Goal: Information Seeking & Learning: Learn about a topic

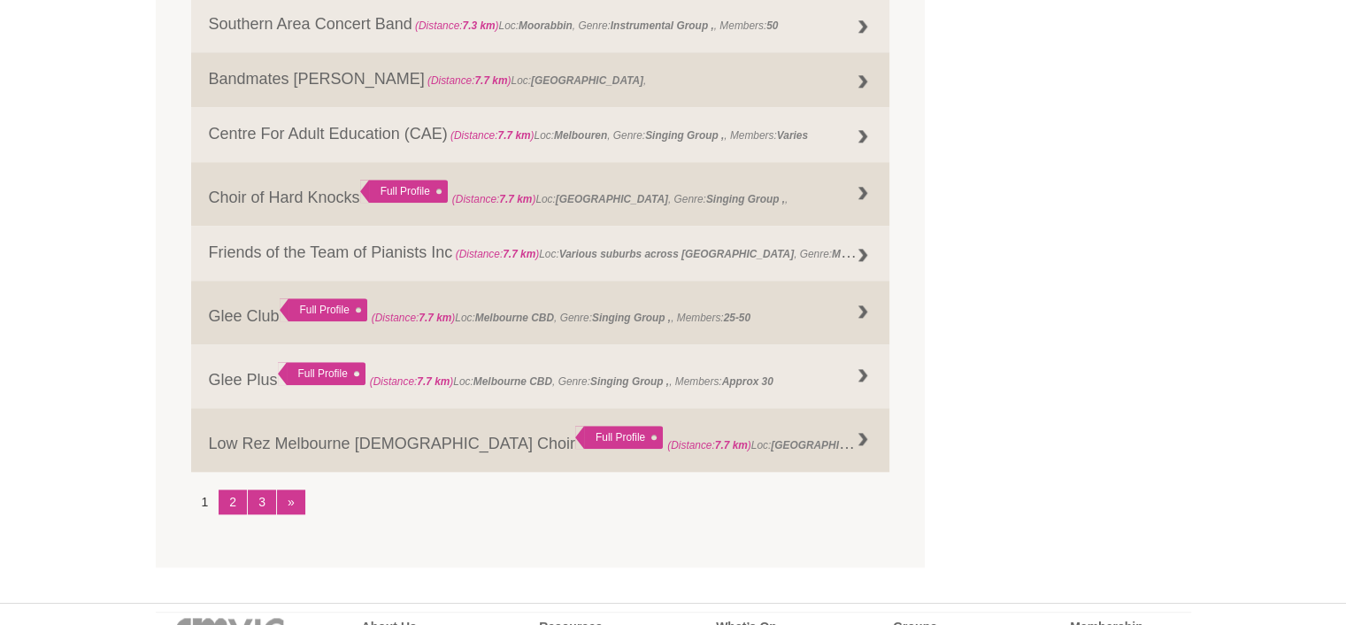
scroll to position [2241, 0]
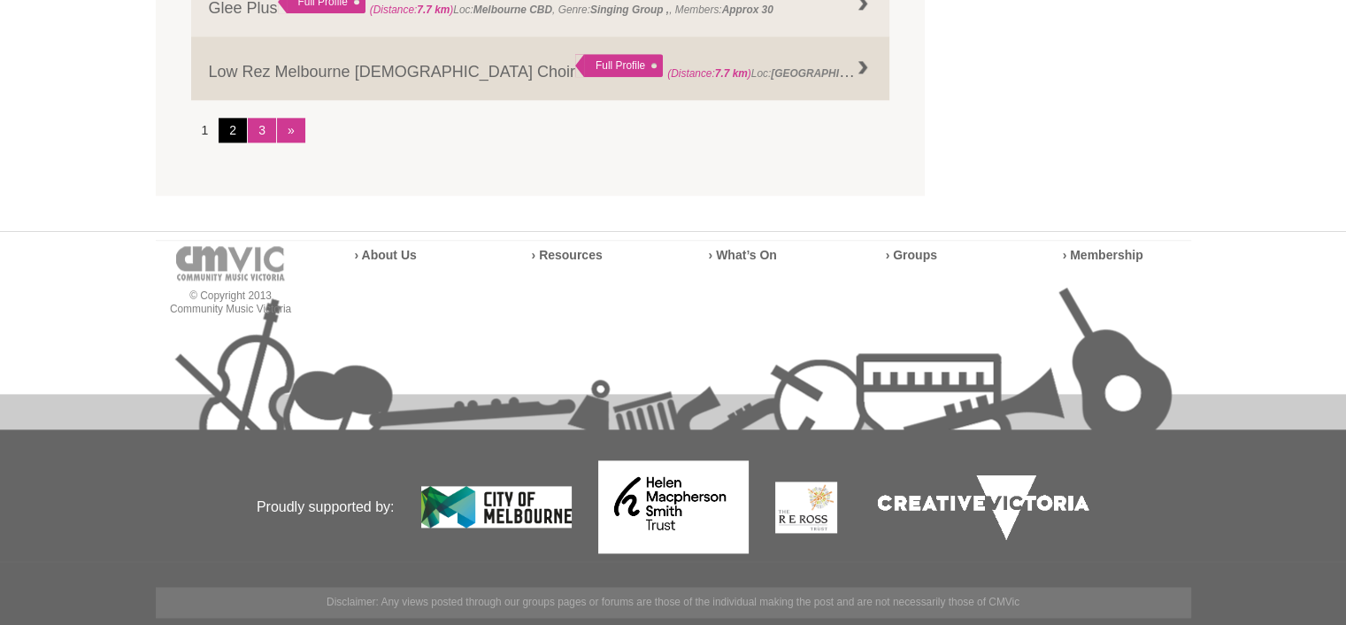
click at [235, 127] on link "2" at bounding box center [233, 130] width 28 height 25
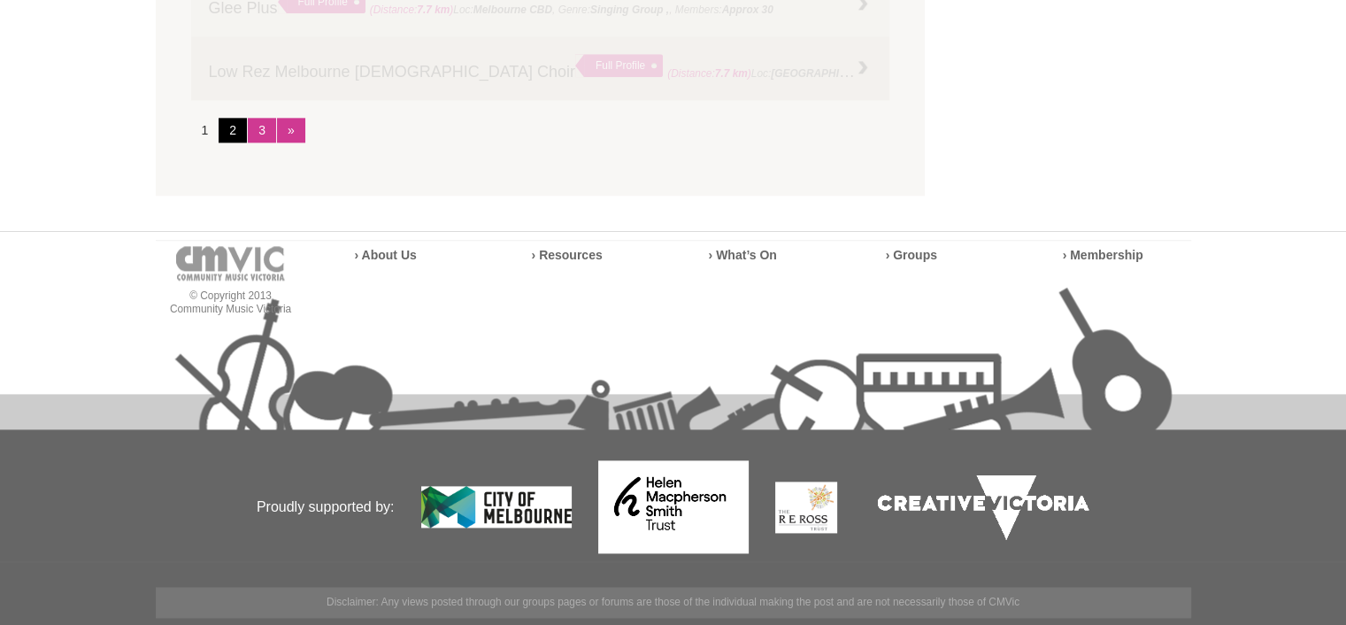
click at [232, 127] on link "2" at bounding box center [233, 130] width 28 height 25
click at [231, 127] on link "2" at bounding box center [233, 130] width 28 height 25
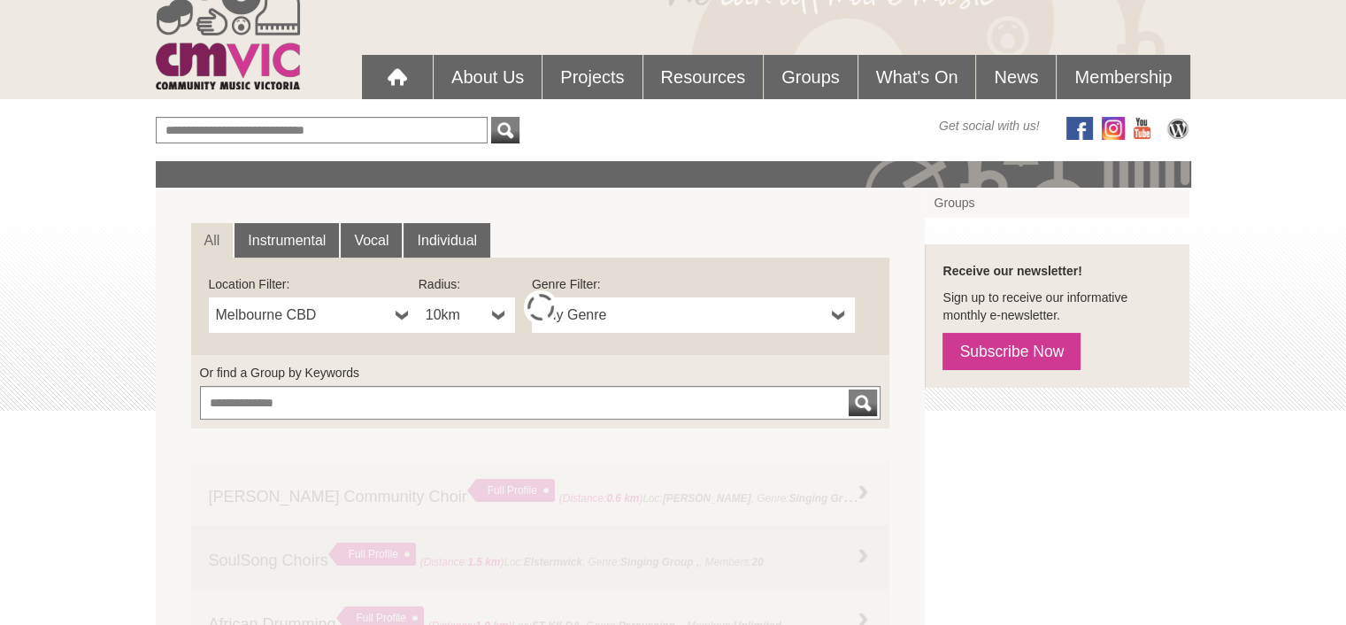
scroll to position [294, 0]
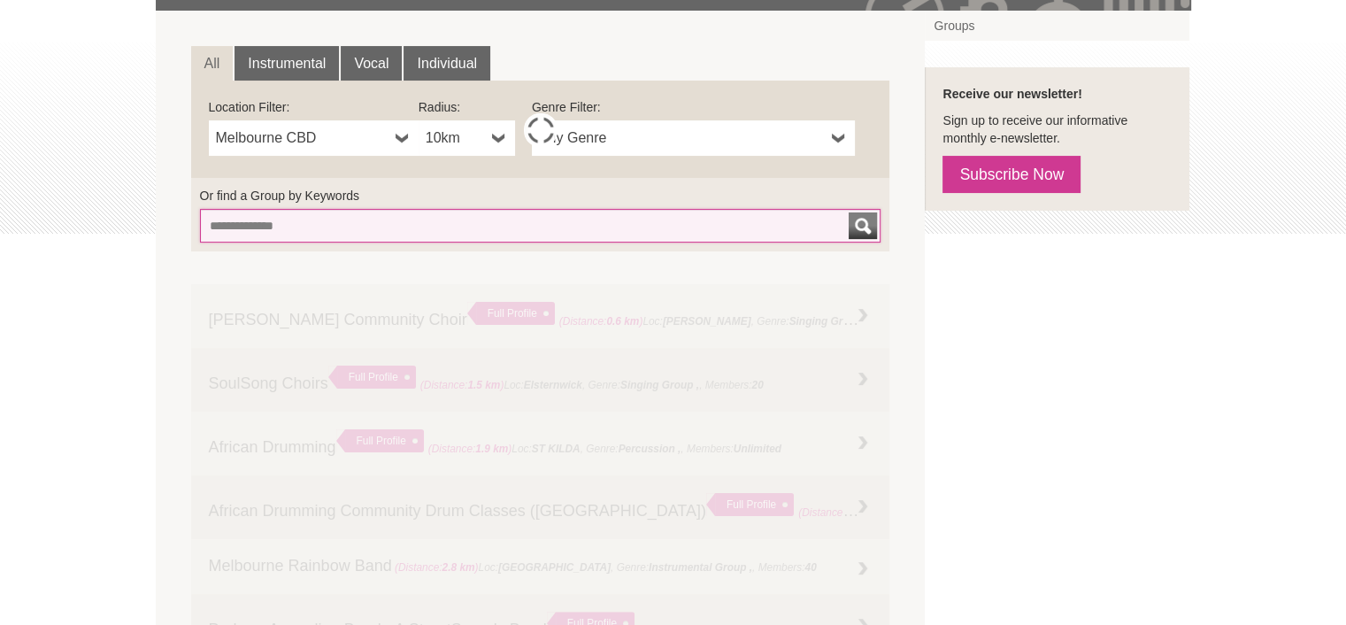
click at [288, 226] on input "Or find a Group by Keywords" at bounding box center [541, 226] width 682 height 34
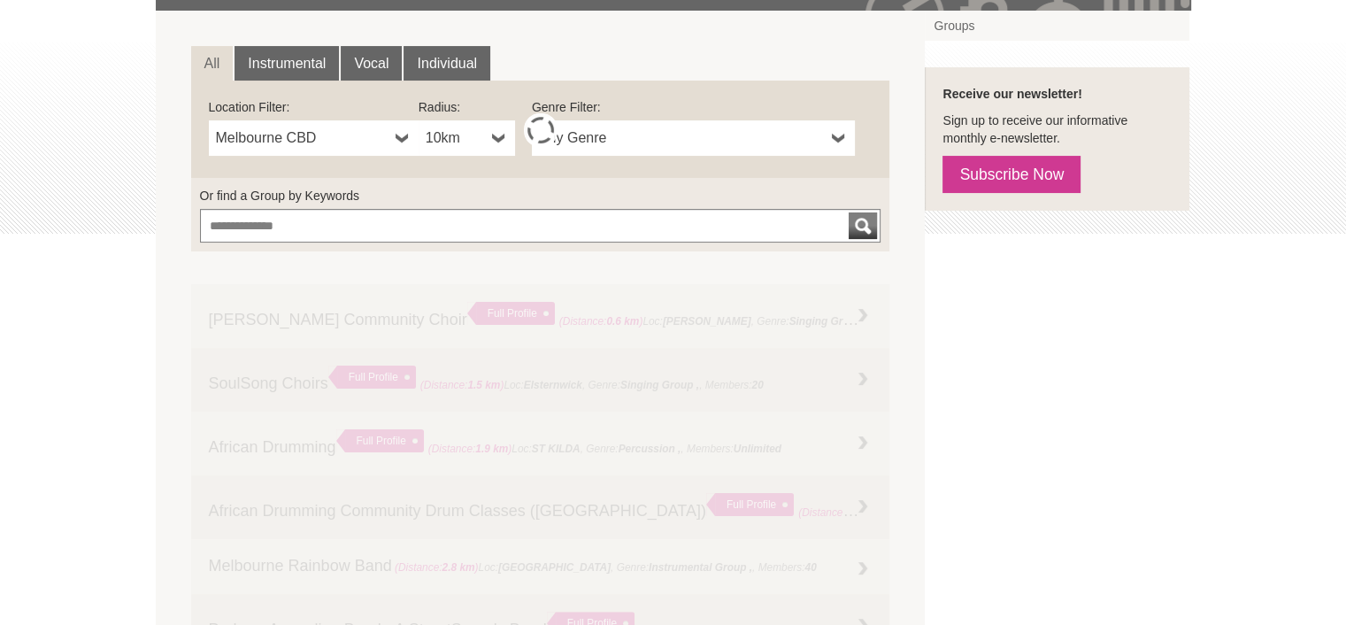
click at [496, 134] on b at bounding box center [499, 137] width 14 height 35
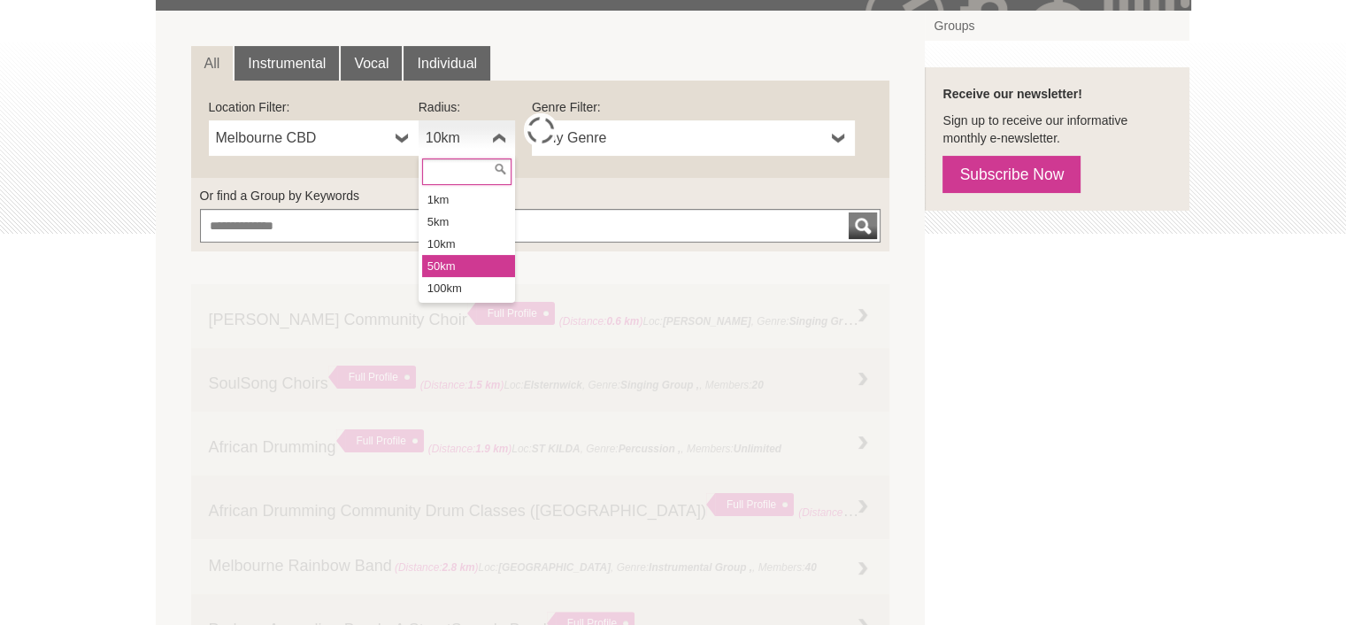
click at [428, 266] on li "50km" at bounding box center [468, 266] width 93 height 22
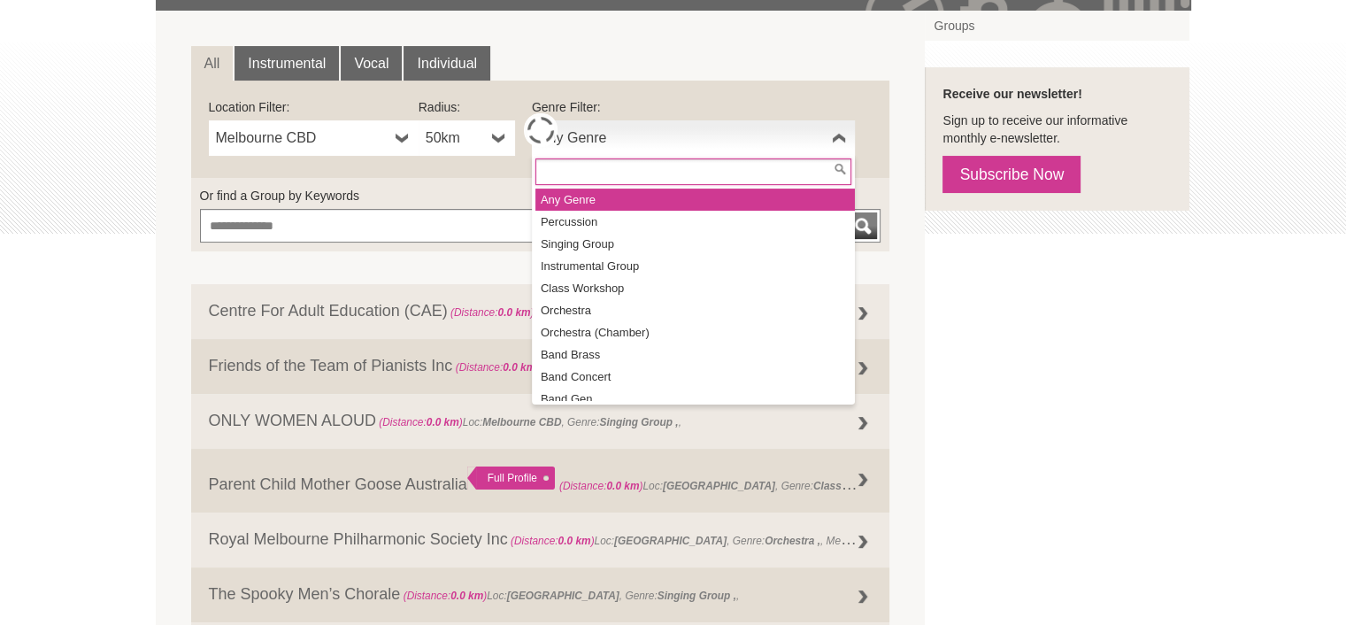
click at [837, 131] on b at bounding box center [839, 137] width 14 height 35
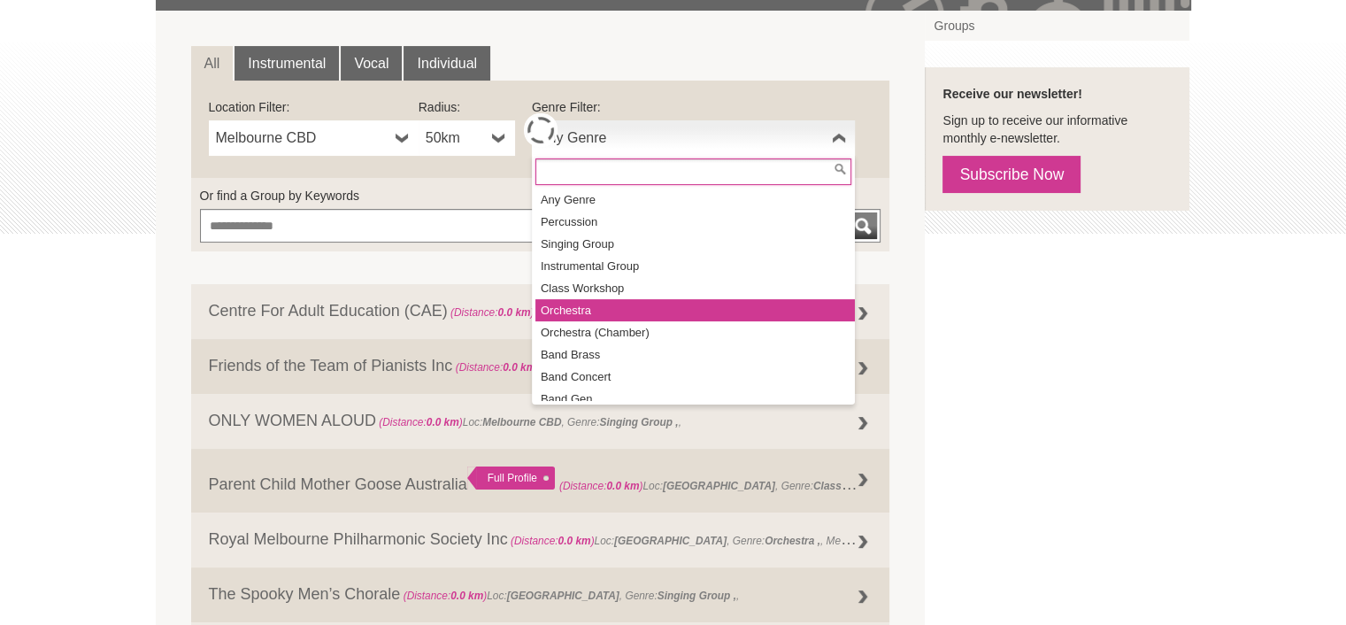
click at [564, 308] on li "Orchestra" at bounding box center [696, 310] width 320 height 22
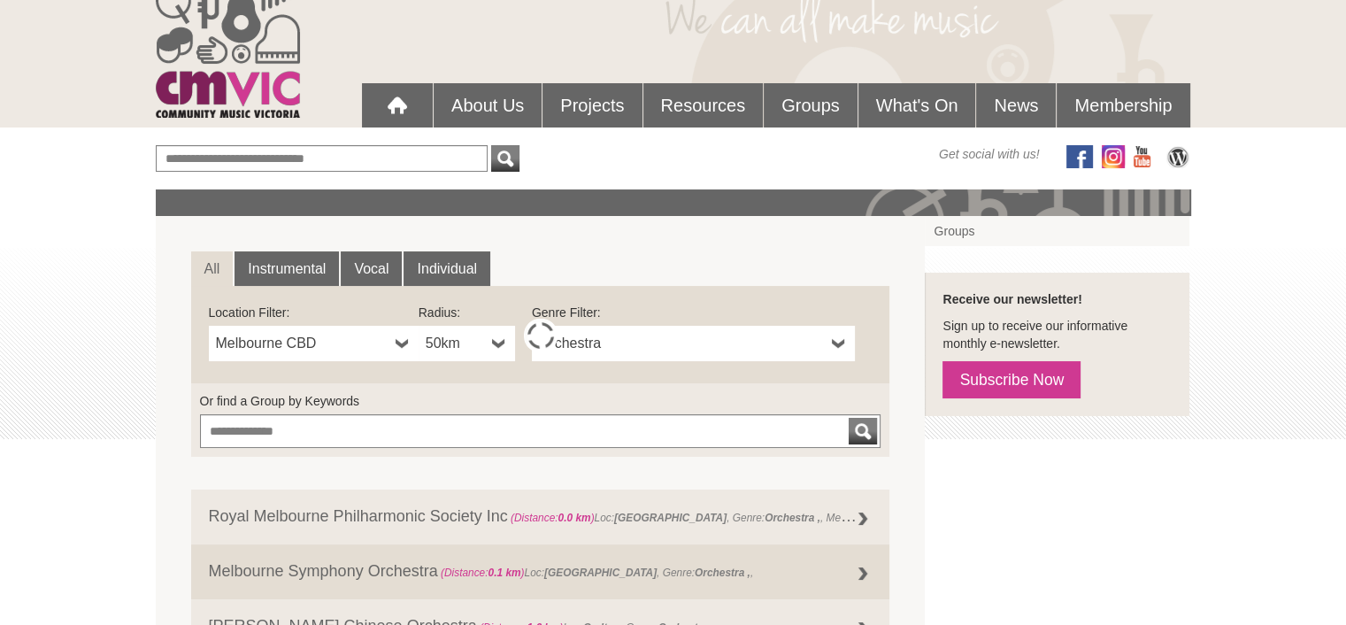
scroll to position [354, 0]
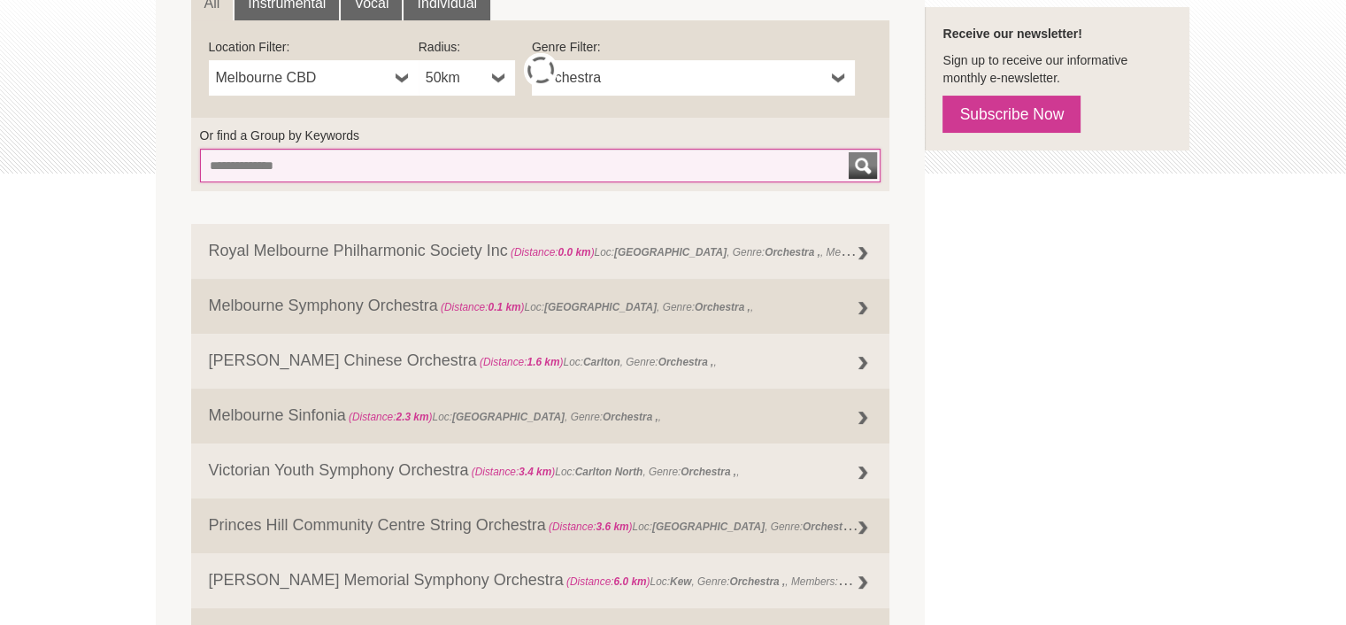
click at [294, 168] on input "Or find a Group by Keywords" at bounding box center [541, 166] width 682 height 34
click at [849, 152] on button "submit" at bounding box center [863, 165] width 28 height 27
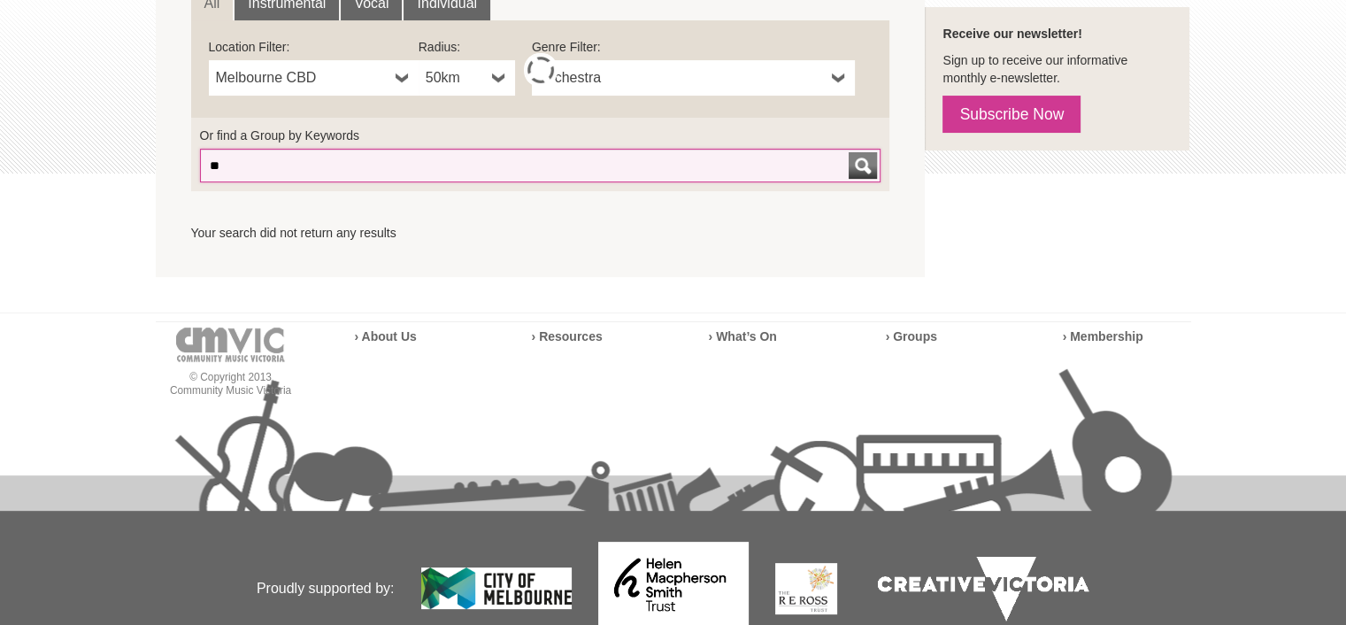
type input "*"
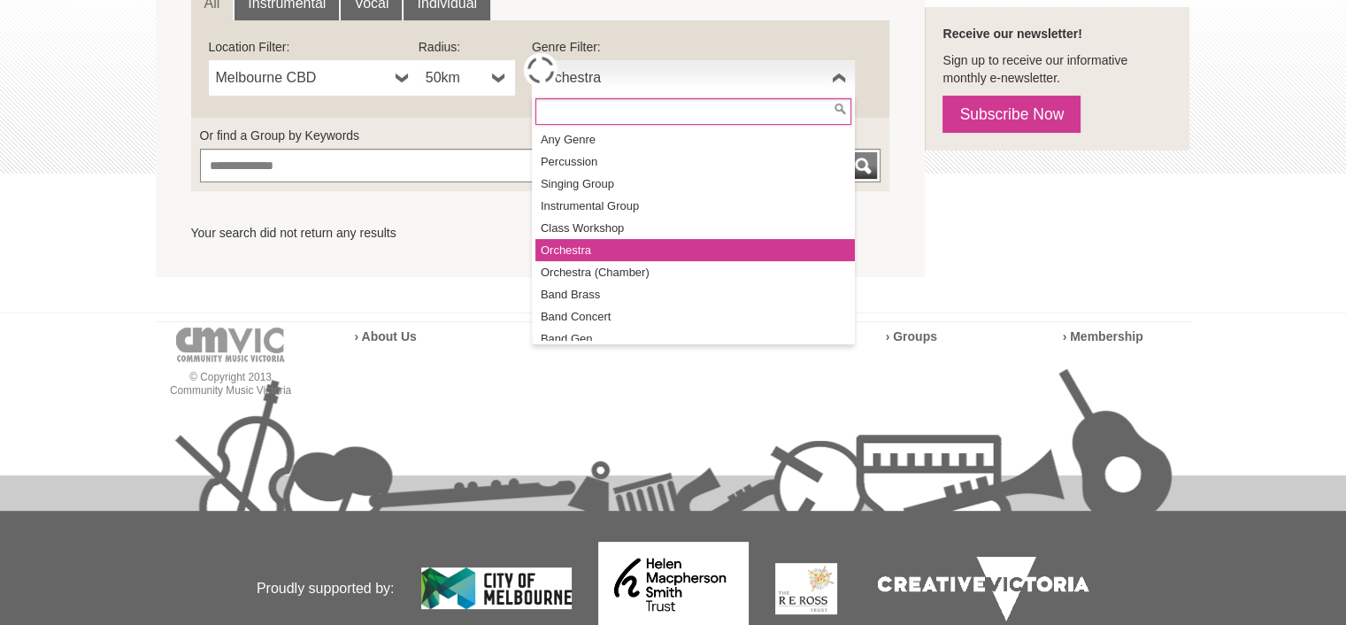
click at [680, 88] on span "Orchestra" at bounding box center [682, 77] width 286 height 21
click at [559, 247] on li "Orchestra" at bounding box center [696, 250] width 320 height 22
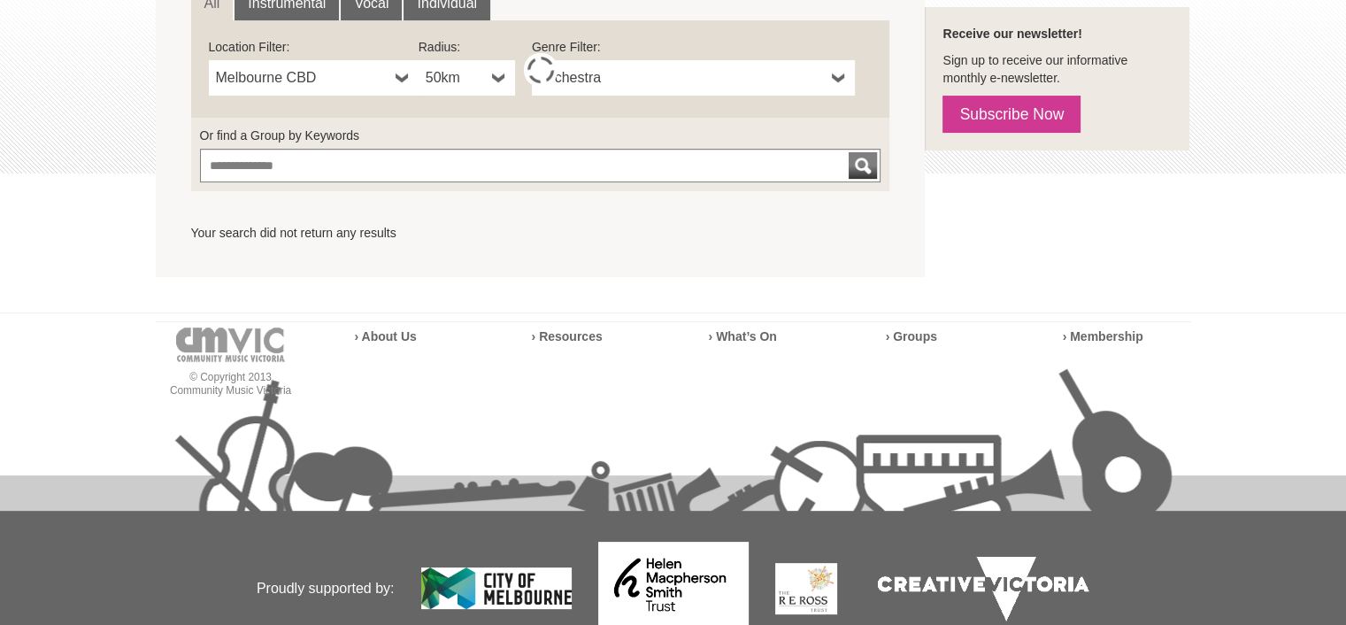
click at [629, 88] on link "Orchestra" at bounding box center [693, 77] width 323 height 35
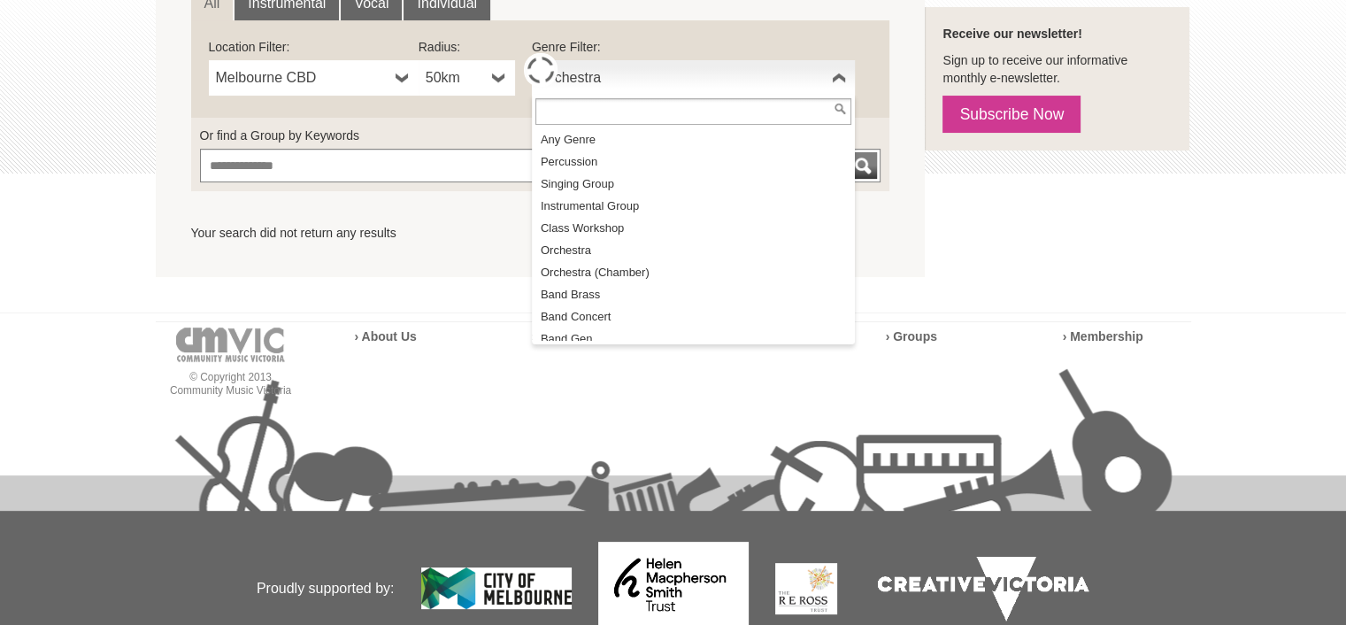
click at [502, 75] on b at bounding box center [499, 77] width 14 height 35
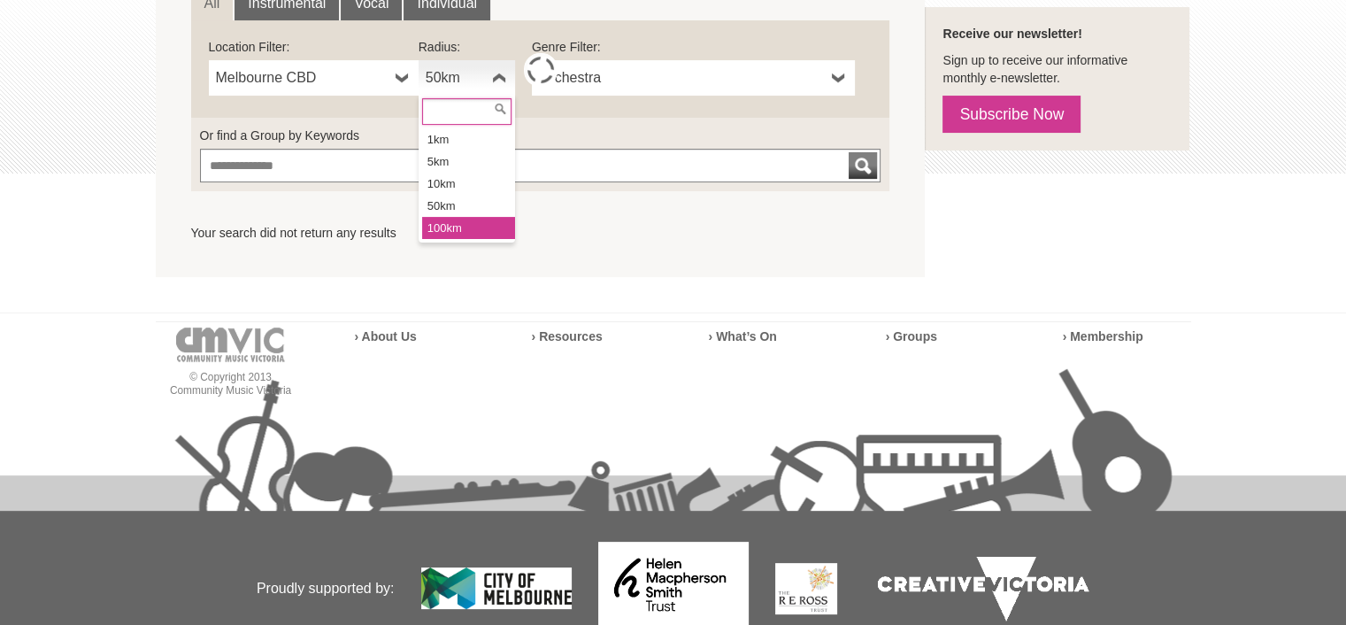
click at [453, 224] on li "100km" at bounding box center [468, 228] width 93 height 22
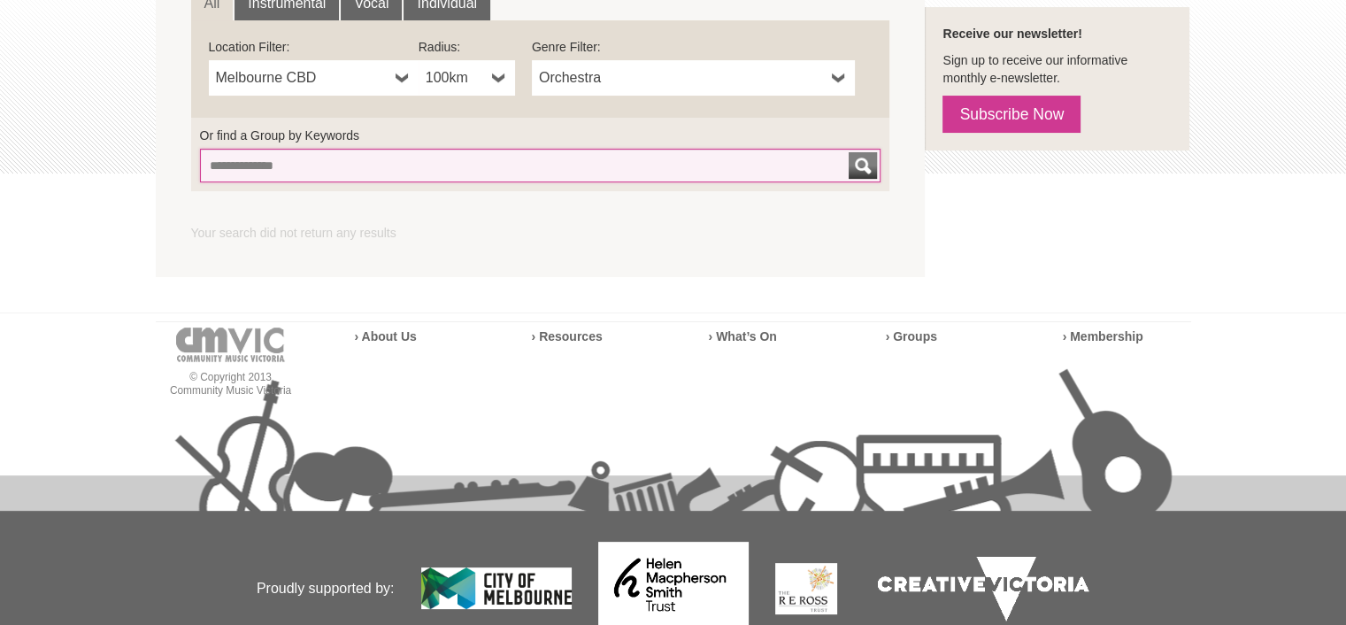
click at [351, 160] on input "Or find a Group by Keywords" at bounding box center [541, 166] width 682 height 34
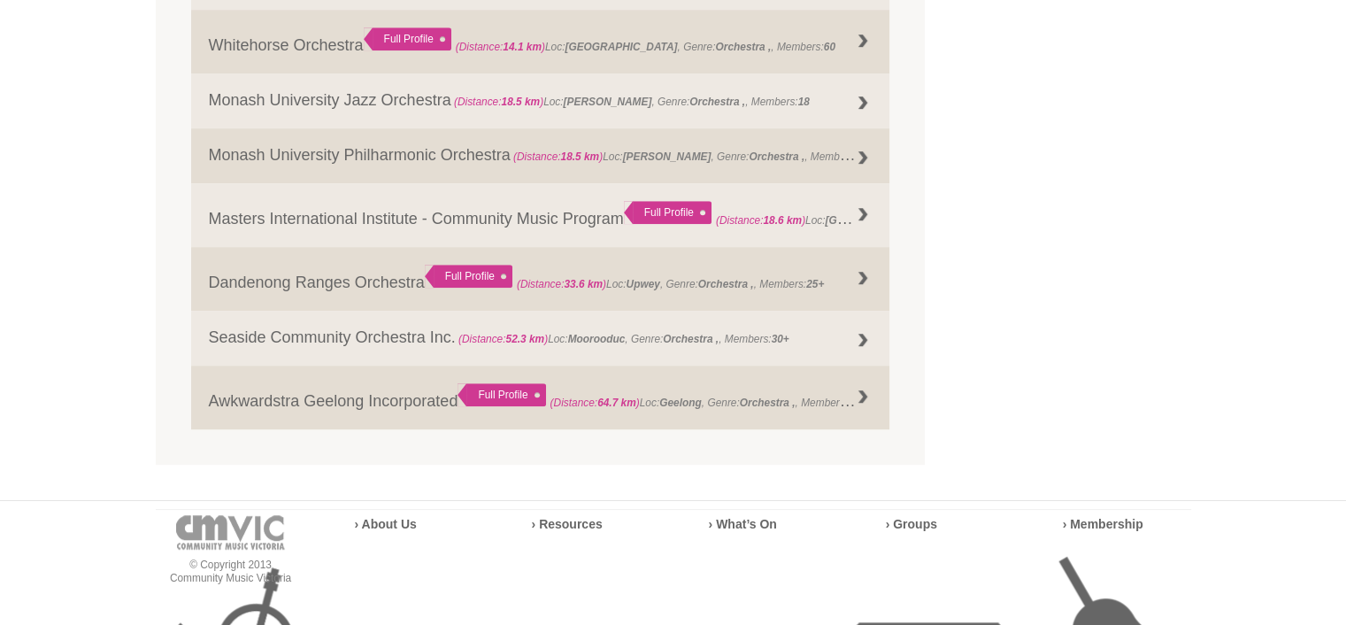
scroll to position [1239, 0]
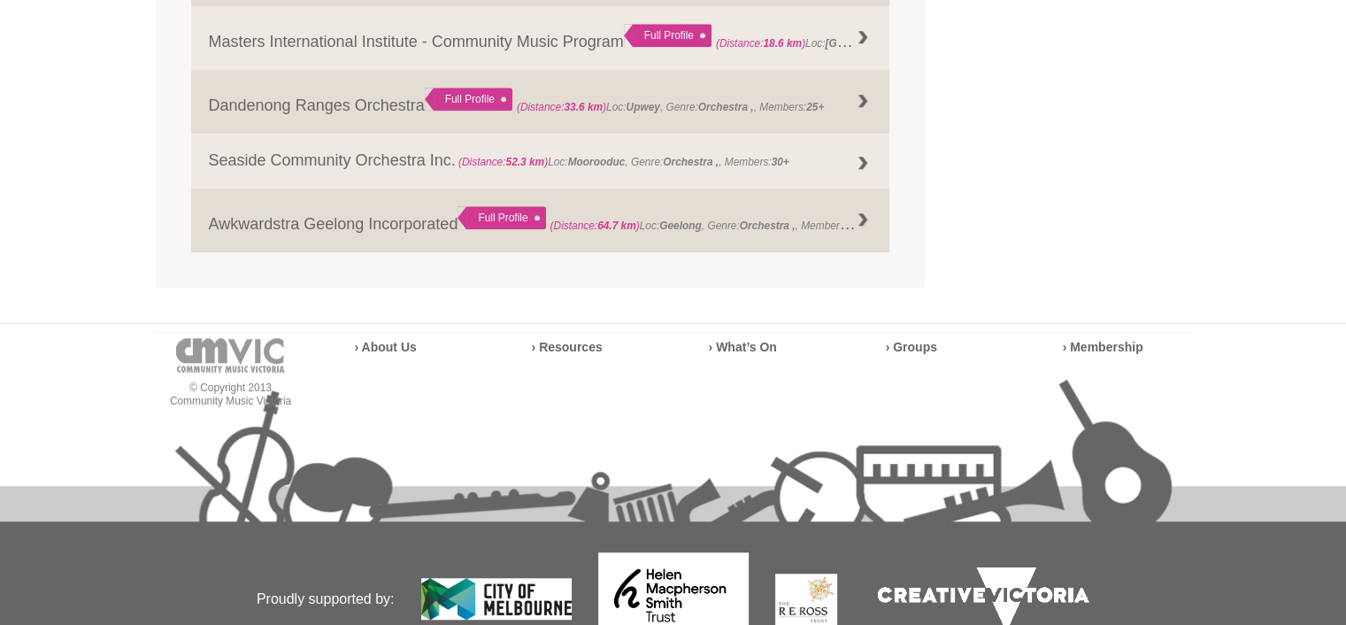
click at [752, 343] on div "© Copyright 2013 Community Music Victoria › About Us › Resources › What’s On" at bounding box center [674, 520] width 1036 height 394
click at [920, 351] on strong "› Groups" at bounding box center [911, 347] width 51 height 14
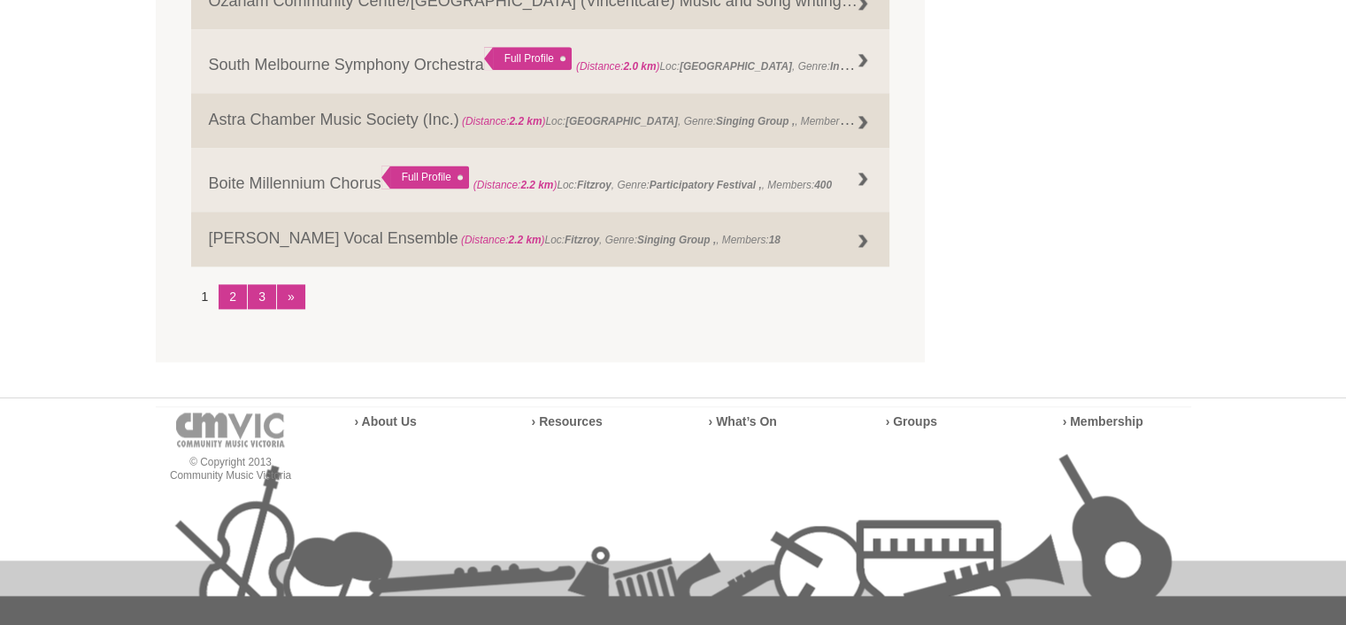
scroll to position [2567, 0]
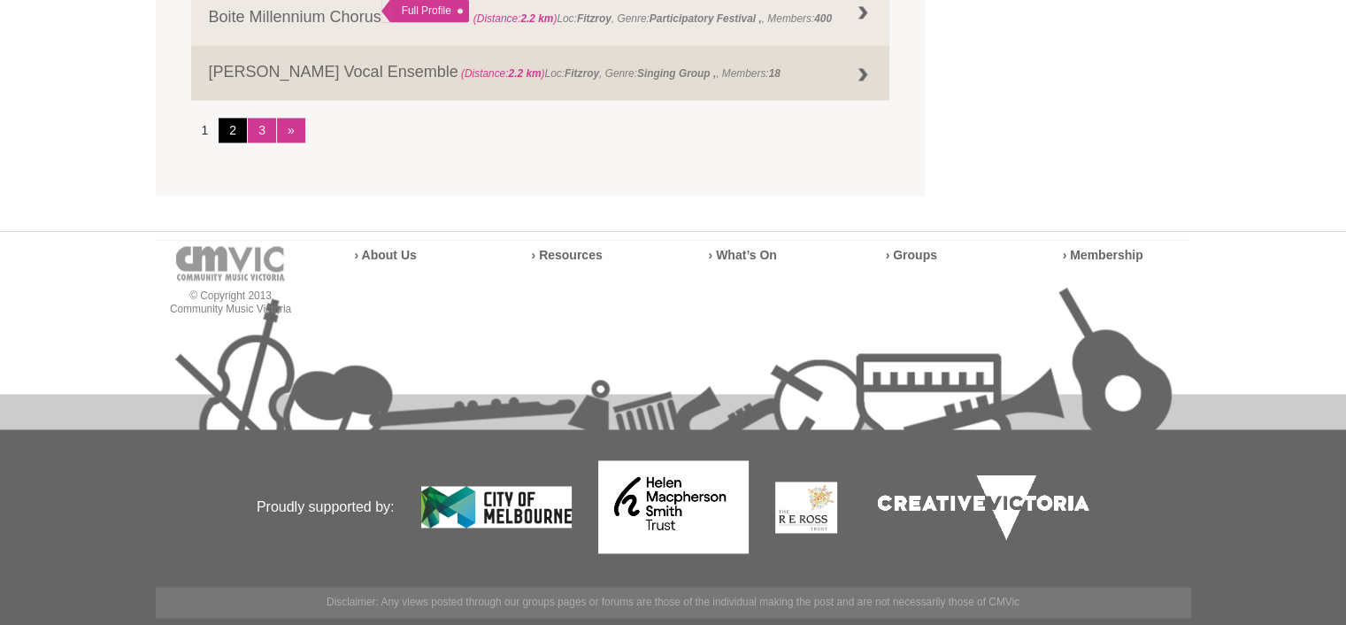
click at [231, 125] on link "2" at bounding box center [233, 130] width 28 height 25
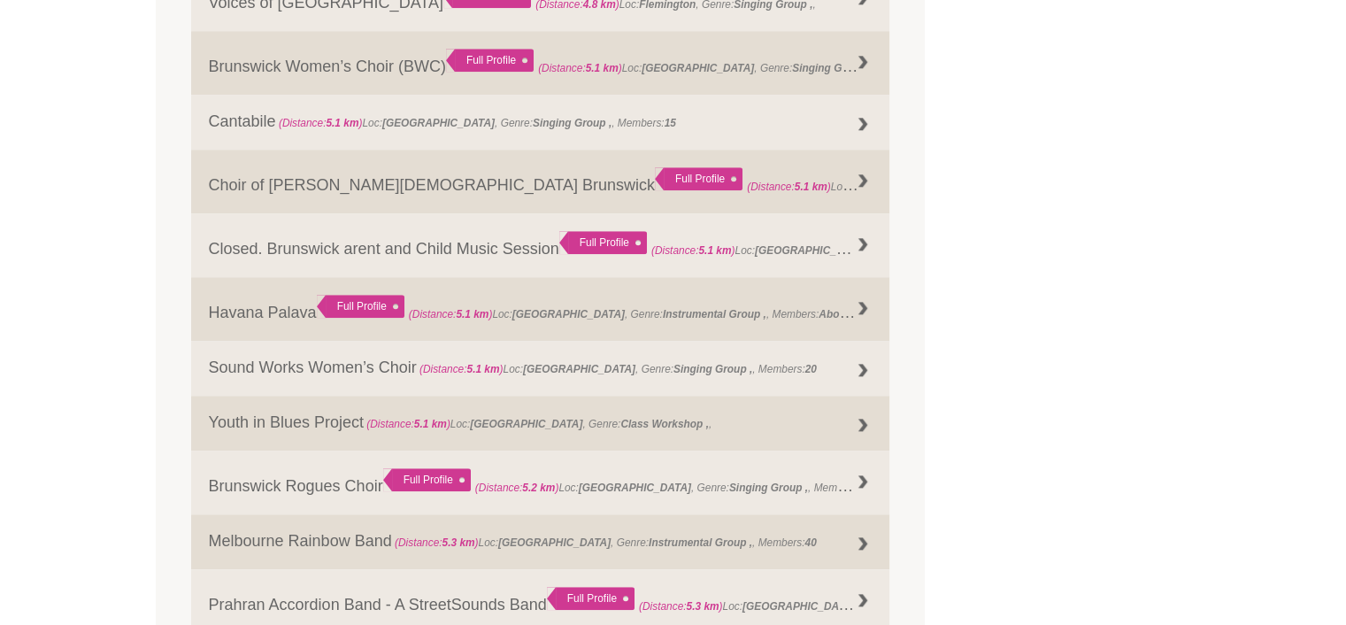
scroll to position [2125, 0]
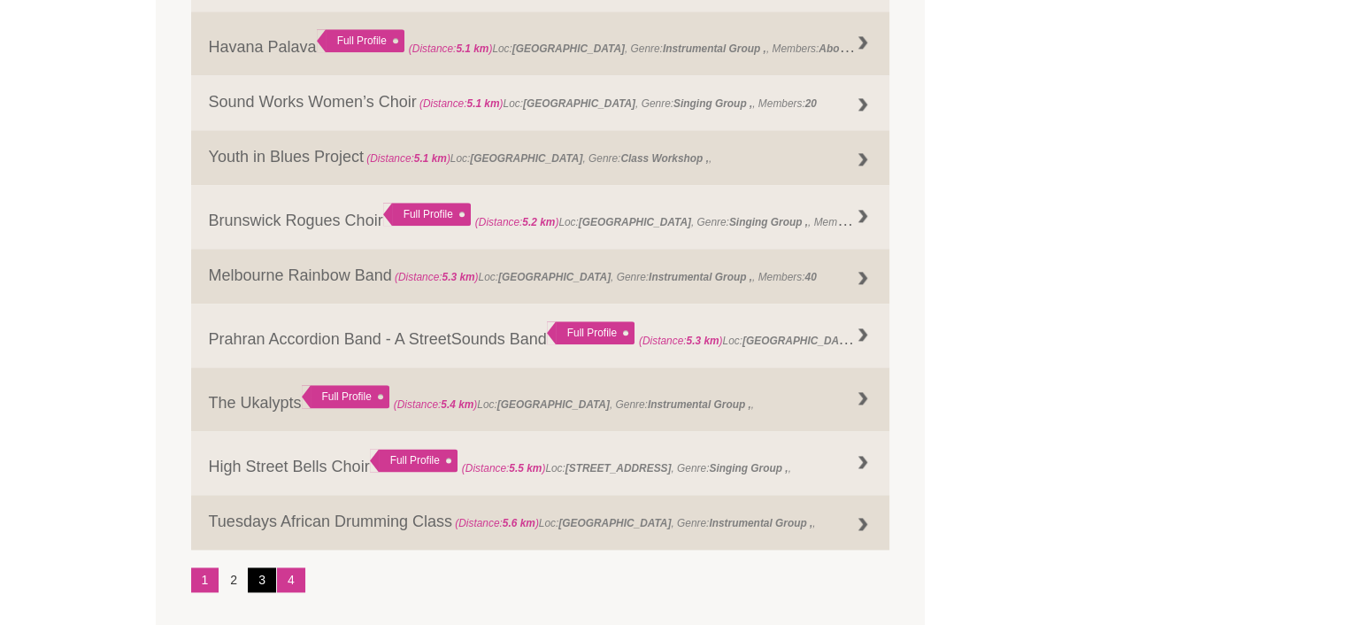
click at [259, 586] on link "3" at bounding box center [262, 579] width 28 height 25
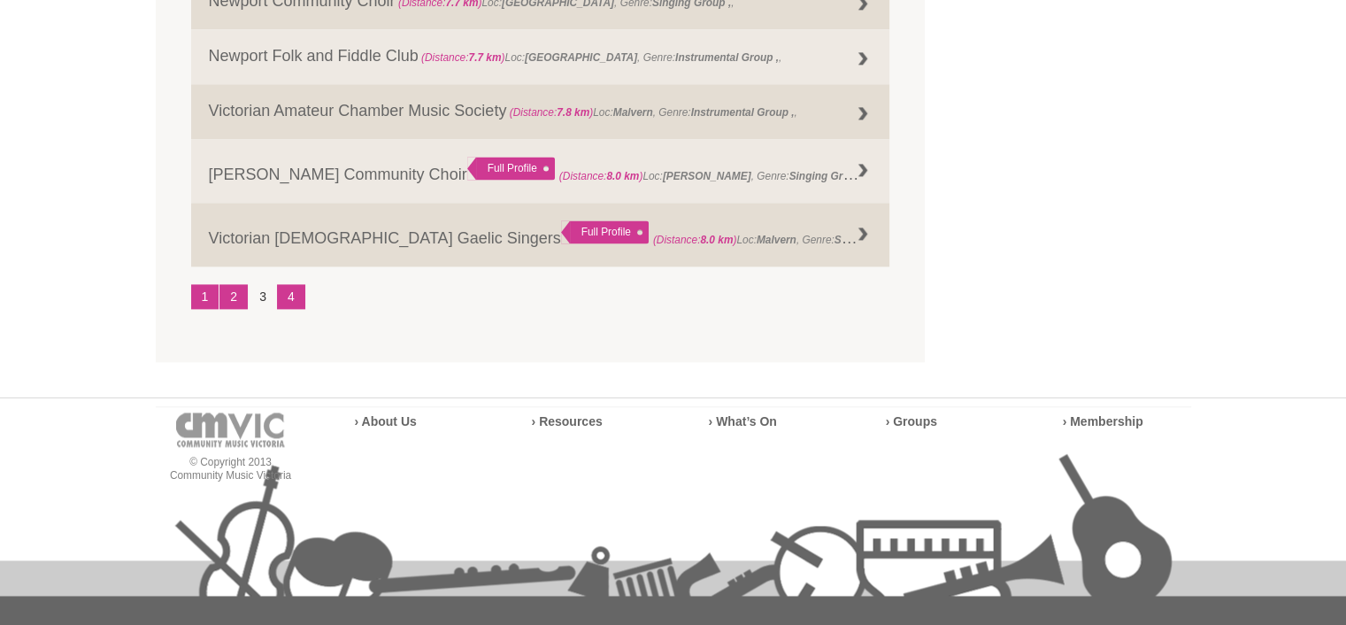
scroll to position [2585, 0]
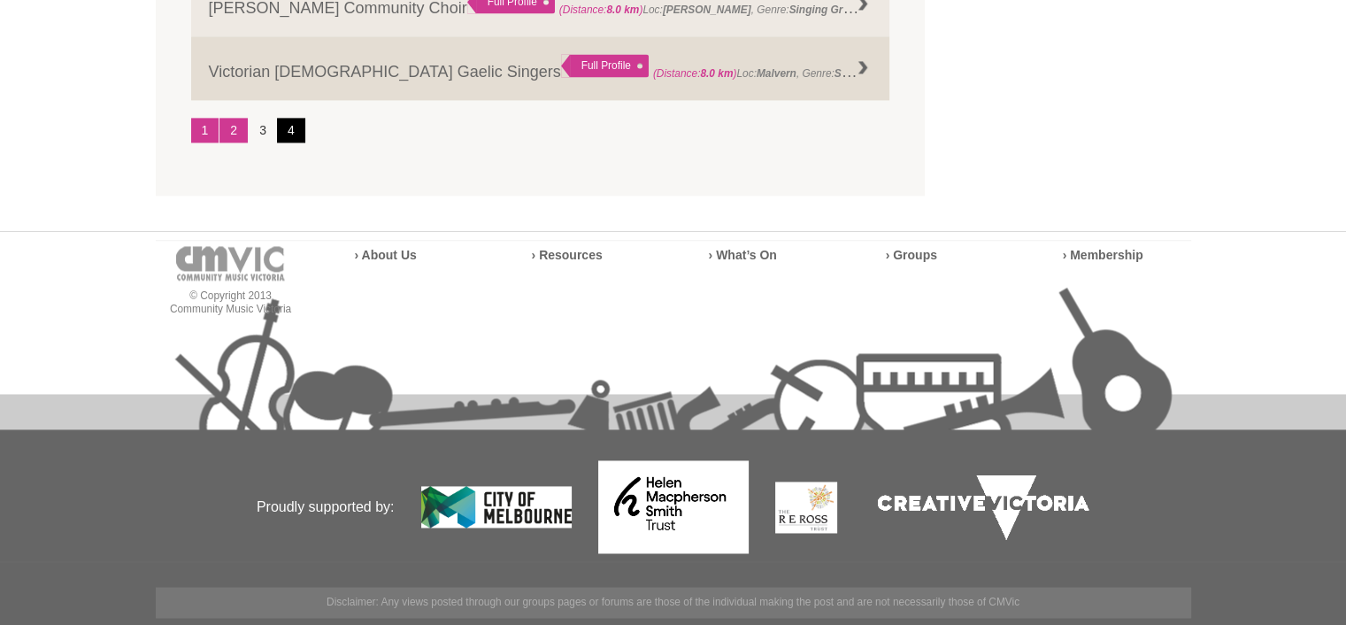
click at [290, 124] on link "4" at bounding box center [291, 130] width 28 height 25
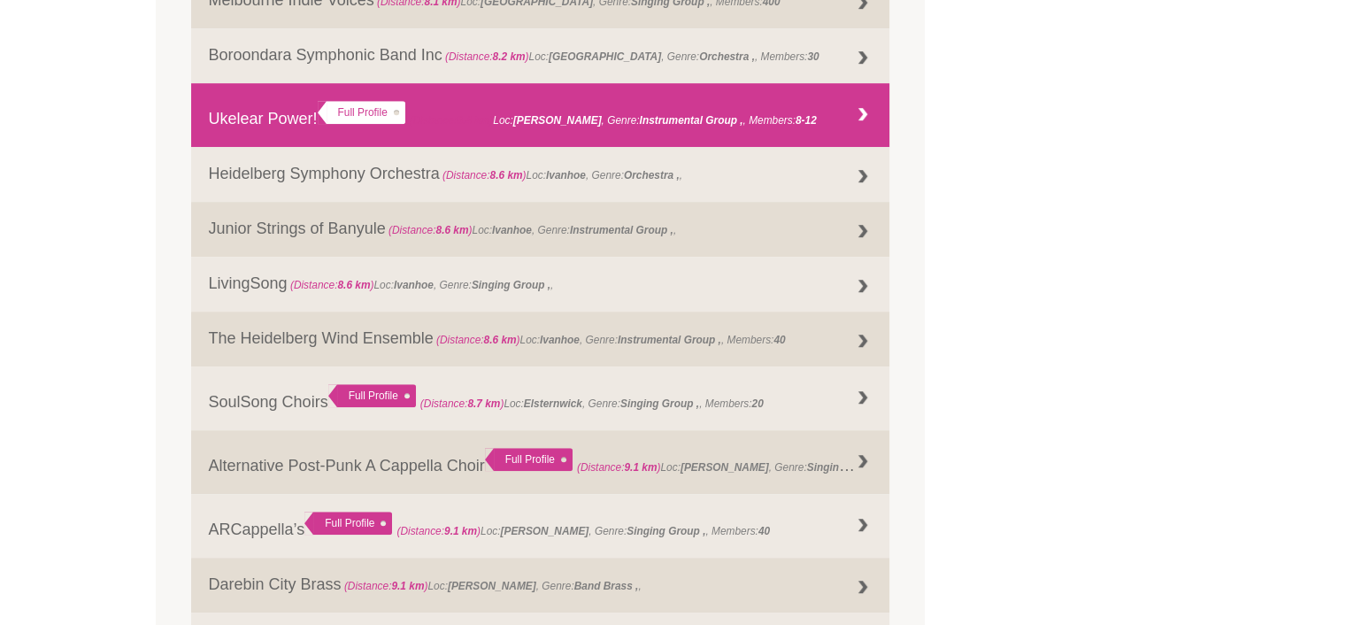
scroll to position [817, 0]
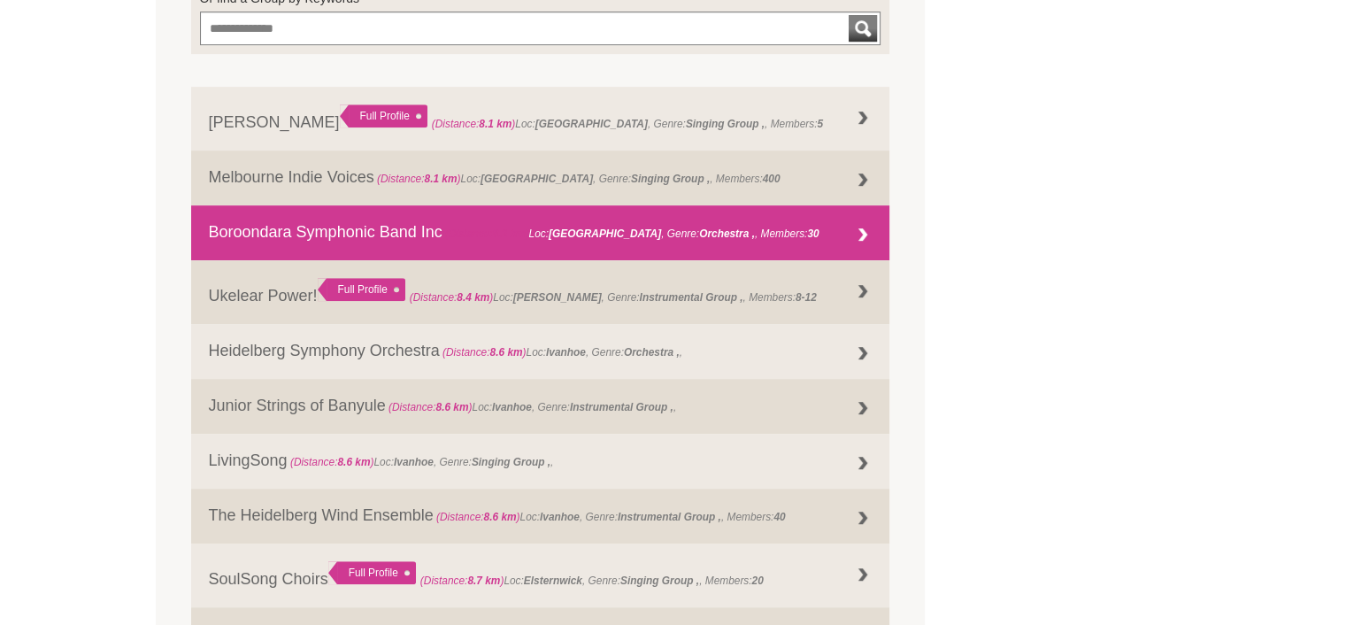
click at [863, 235] on div at bounding box center [862, 235] width 35 height 35
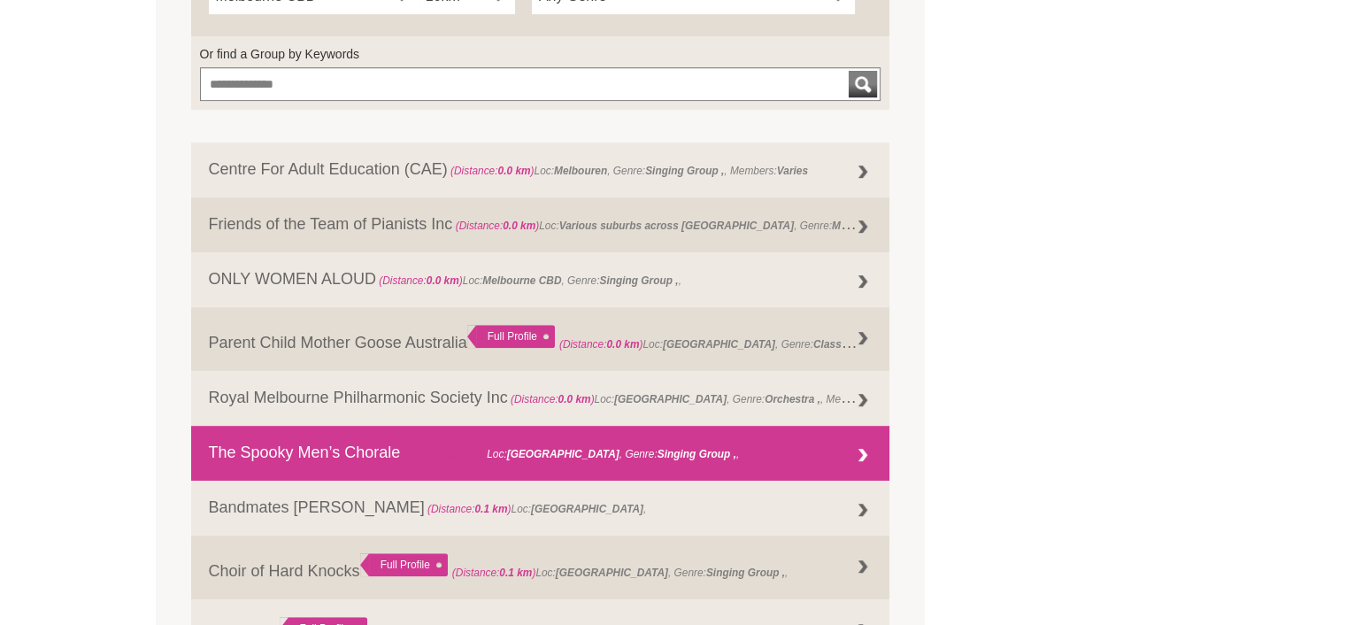
scroll to position [1027, 0]
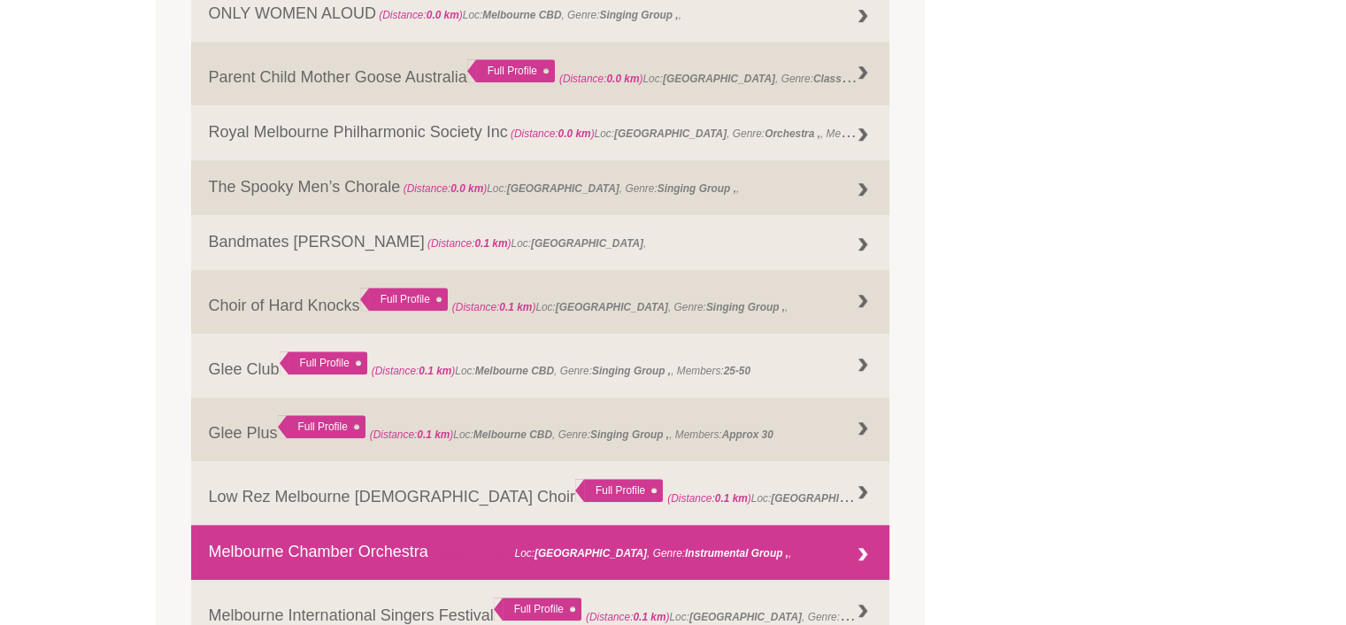
click at [864, 552] on div at bounding box center [862, 554] width 35 height 35
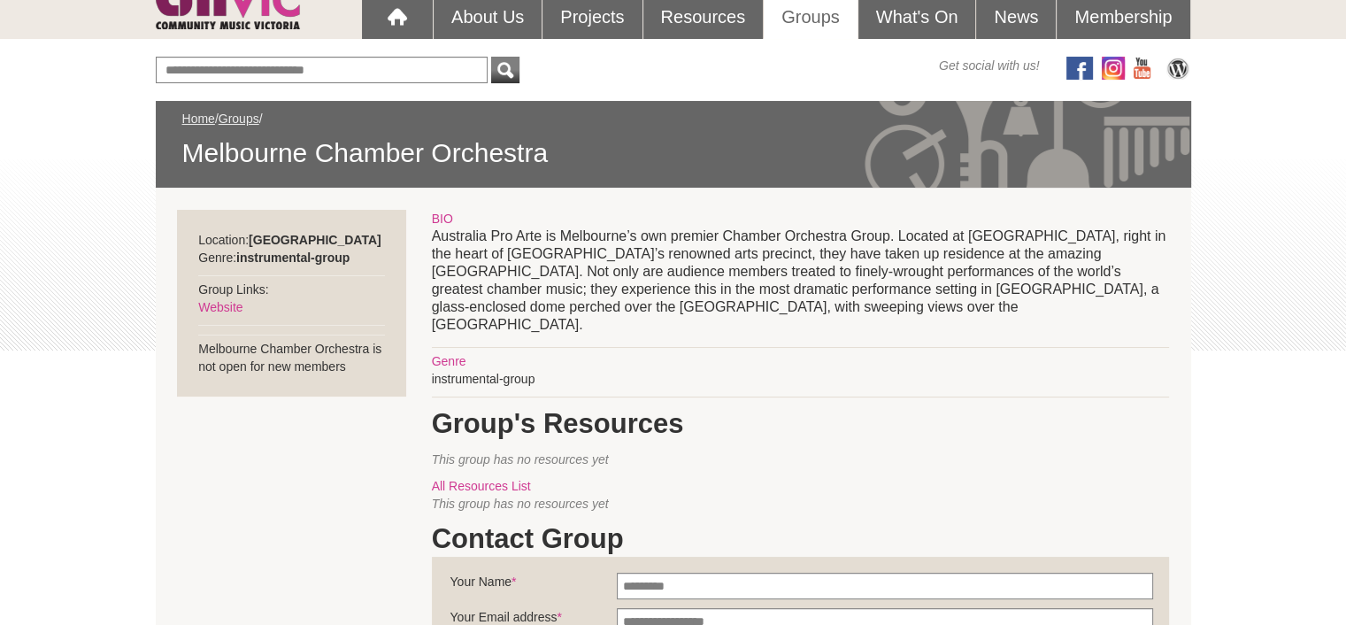
scroll to position [266, 0]
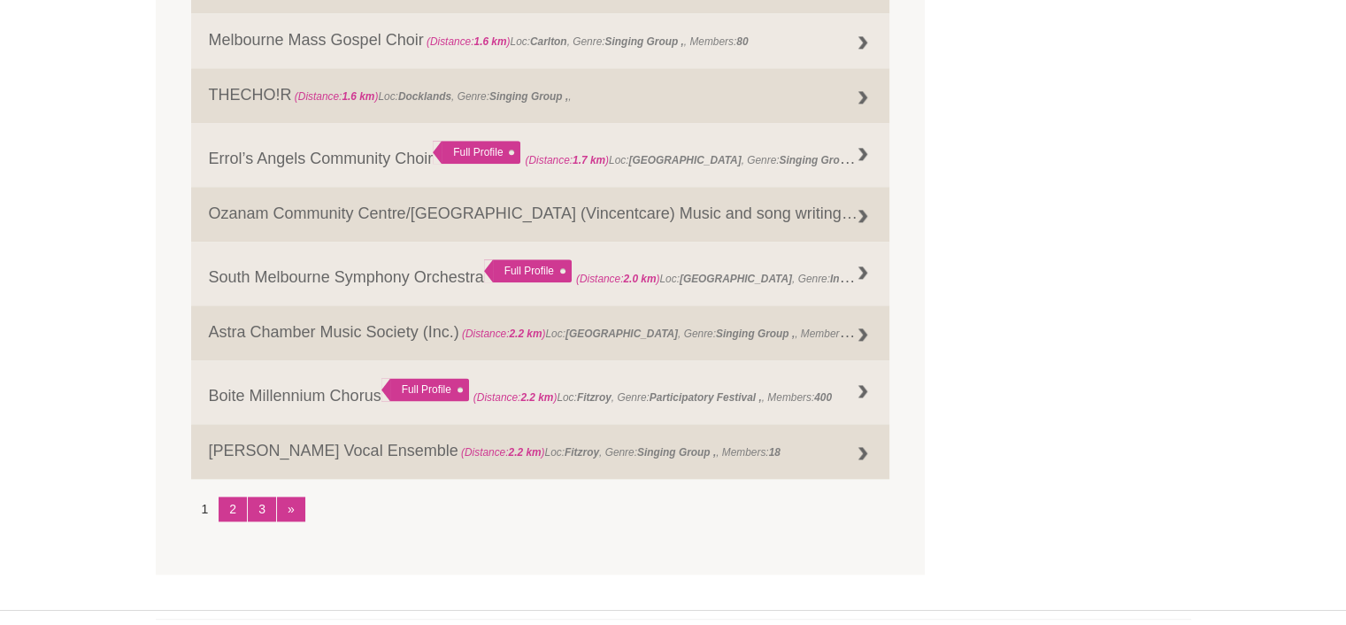
scroll to position [2266, 0]
